Goal: Transaction & Acquisition: Purchase product/service

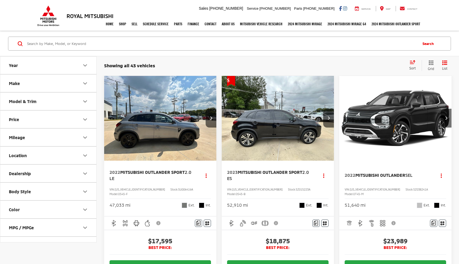
click at [79, 123] on button "Price" at bounding box center [48, 118] width 97 height 17
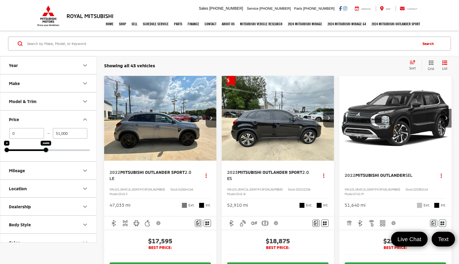
drag, startPoint x: 91, startPoint y: 149, endPoint x: 46, endPoint y: 149, distance: 44.3
click at [46, 149] on div at bounding box center [46, 150] width 4 height 4
type input "23,900"
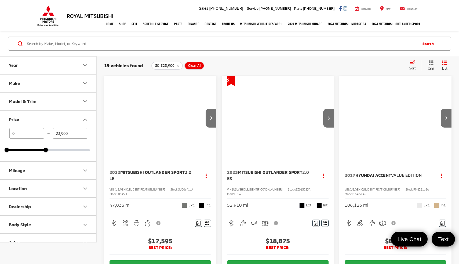
click at [54, 86] on button "Make" at bounding box center [48, 82] width 97 height 17
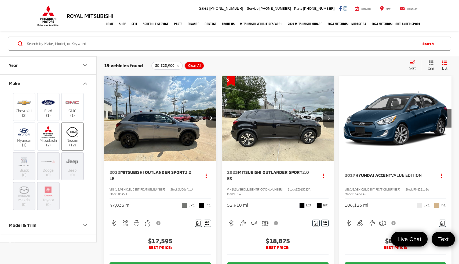
click at [69, 135] on img at bounding box center [72, 131] width 15 height 13
click at [0, 0] on input "Nissan (12)" at bounding box center [0, 0] width 0 height 0
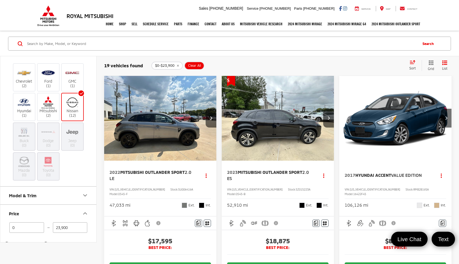
scroll to position [48, 0]
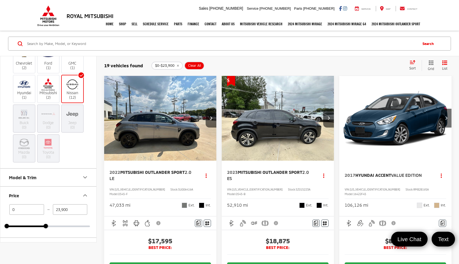
click at [57, 174] on button "Model & Trim" at bounding box center [48, 176] width 97 height 17
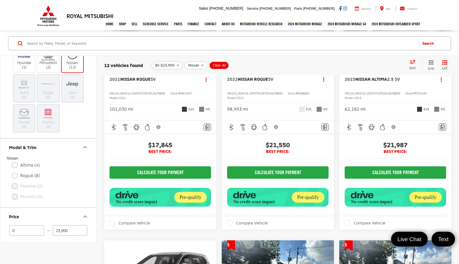
scroll to position [78, 0]
click at [32, 175] on label "Rogue (8)" at bounding box center [48, 174] width 73 height 9
click at [12, 172] on input "Rogue (8)" at bounding box center [12, 171] width 0 height 0
checkbox input "true"
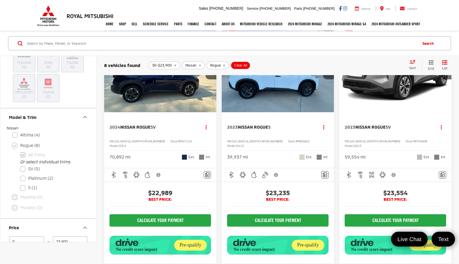
scroll to position [309, 0]
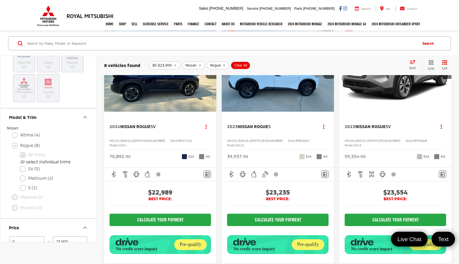
click at [173, 129] on link "2024 Nissan Rogue SV" at bounding box center [153, 126] width 87 height 6
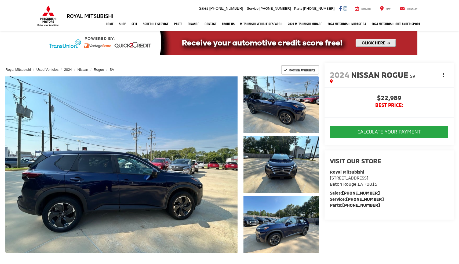
click at [448, 75] on button "Actions" at bounding box center [443, 74] width 9 height 9
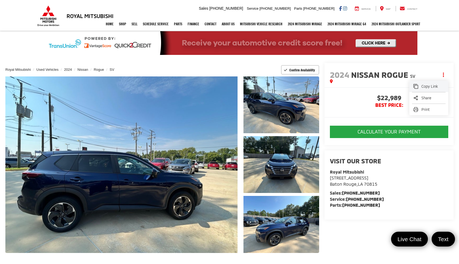
click at [435, 85] on span "Copy Link" at bounding box center [433, 86] width 23 height 5
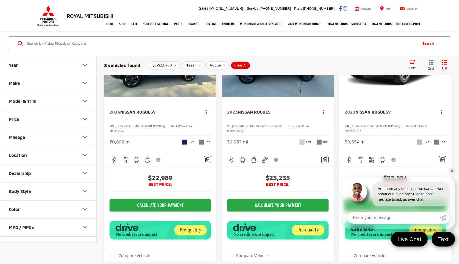
scroll to position [326, 0]
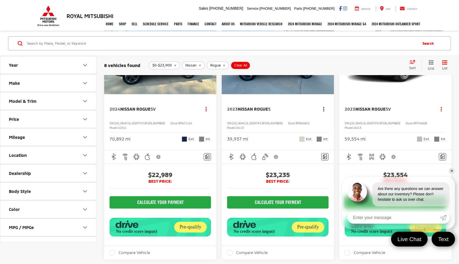
click at [324, 114] on button "Actions" at bounding box center [323, 108] width 9 height 9
click at [316, 126] on button "Copy Link" at bounding box center [309, 120] width 39 height 11
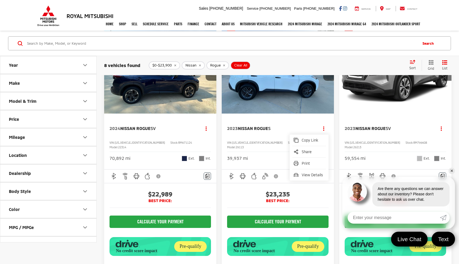
scroll to position [306, 0]
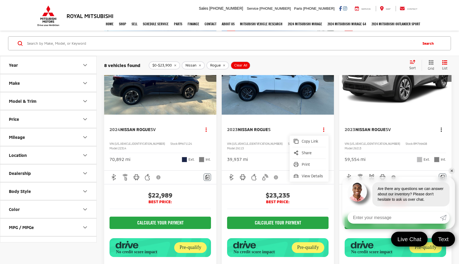
click at [444, 134] on button "Actions" at bounding box center [441, 129] width 9 height 9
click at [433, 144] on span "Copy Link" at bounding box center [431, 140] width 23 height 5
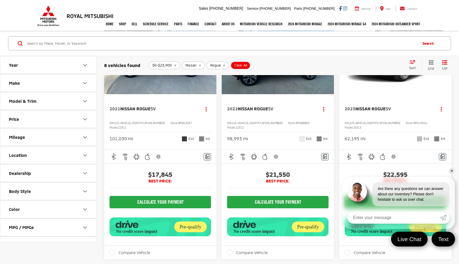
scroll to position [70, 0]
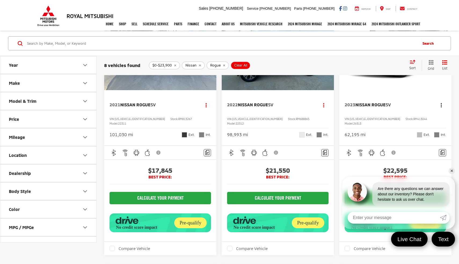
click at [442, 106] on icon "dropdown dots" at bounding box center [441, 106] width 1 height 1
click at [436, 118] on span "Copy Link" at bounding box center [431, 116] width 23 height 5
